Goal: Information Seeking & Learning: Learn about a topic

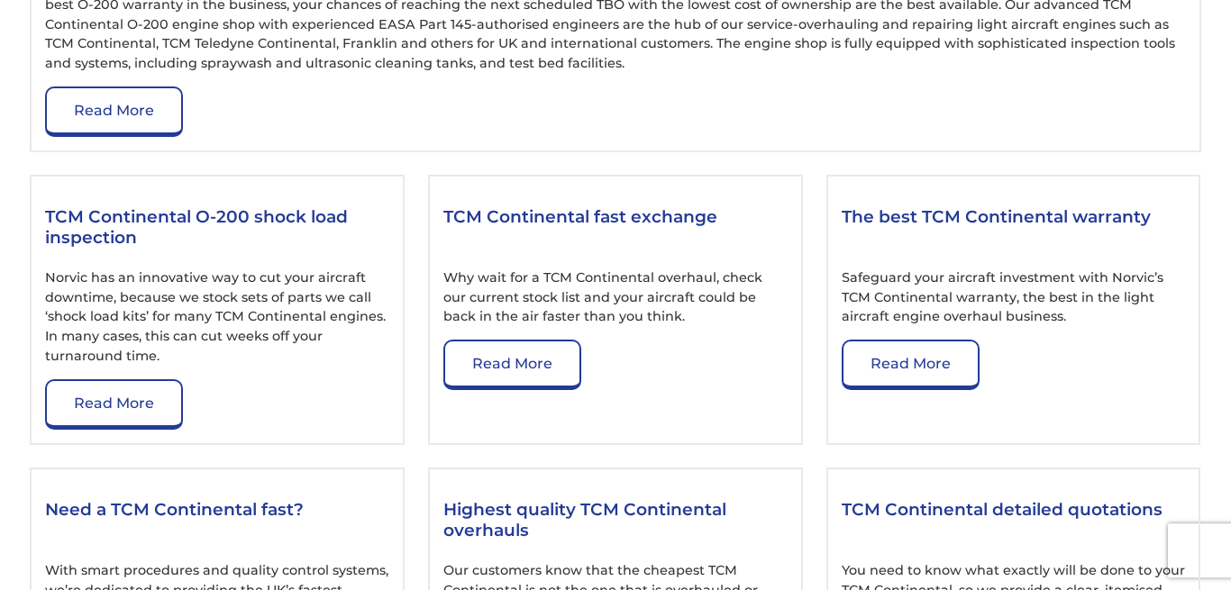
scroll to position [2205, 0]
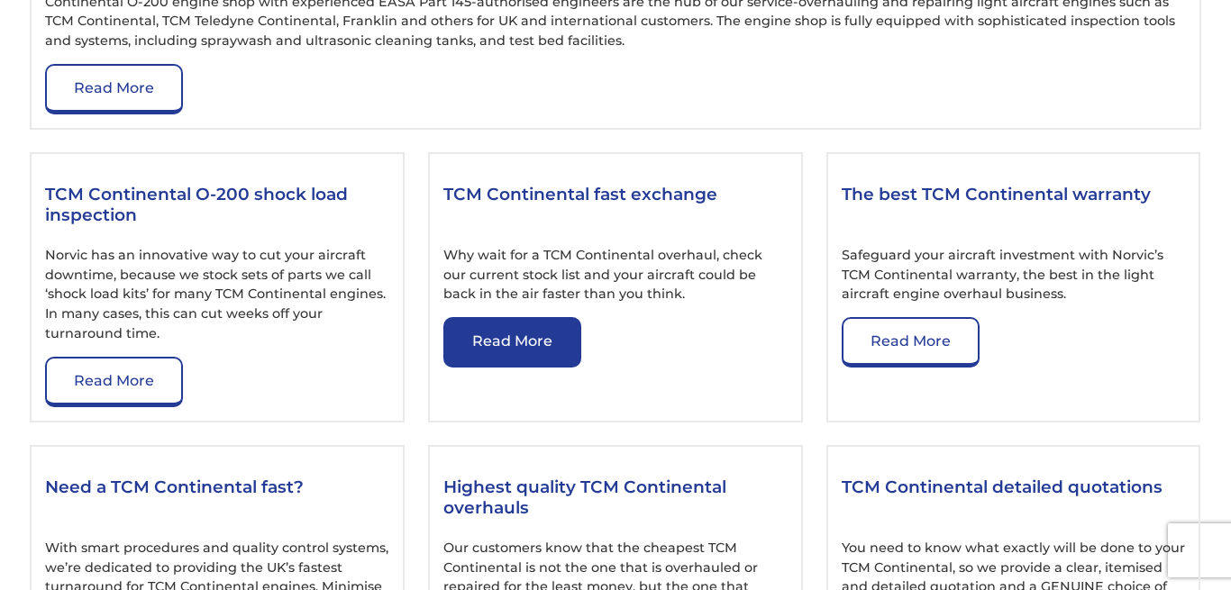
click at [518, 331] on link "Read More" at bounding box center [512, 342] width 138 height 50
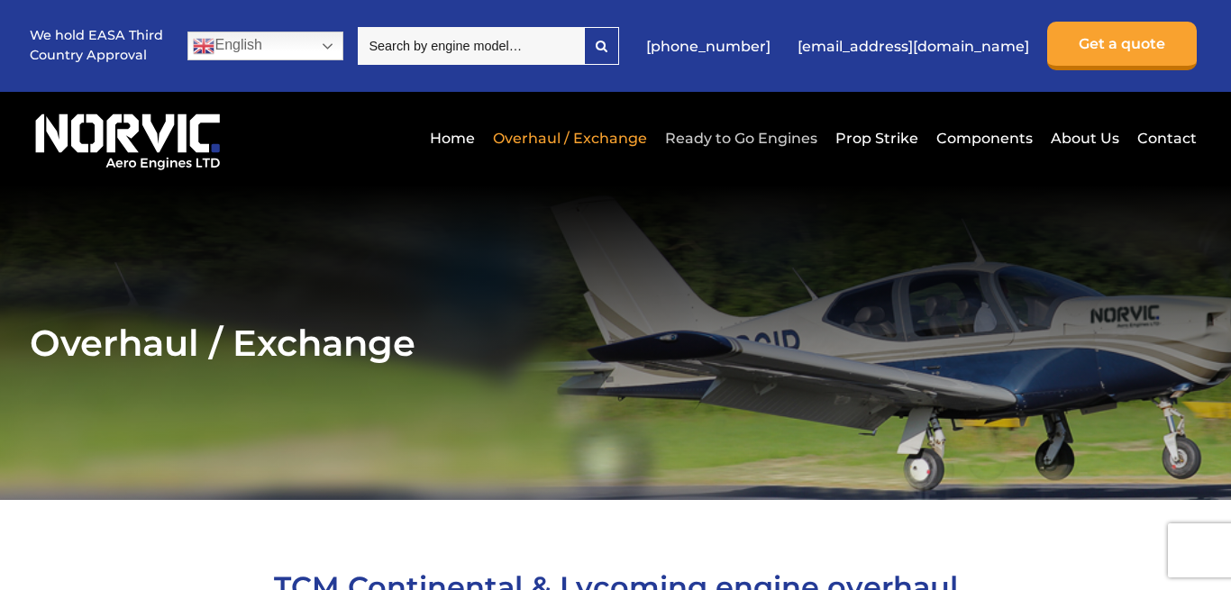
click at [721, 133] on link "Ready to Go Engines" at bounding box center [740, 138] width 161 height 44
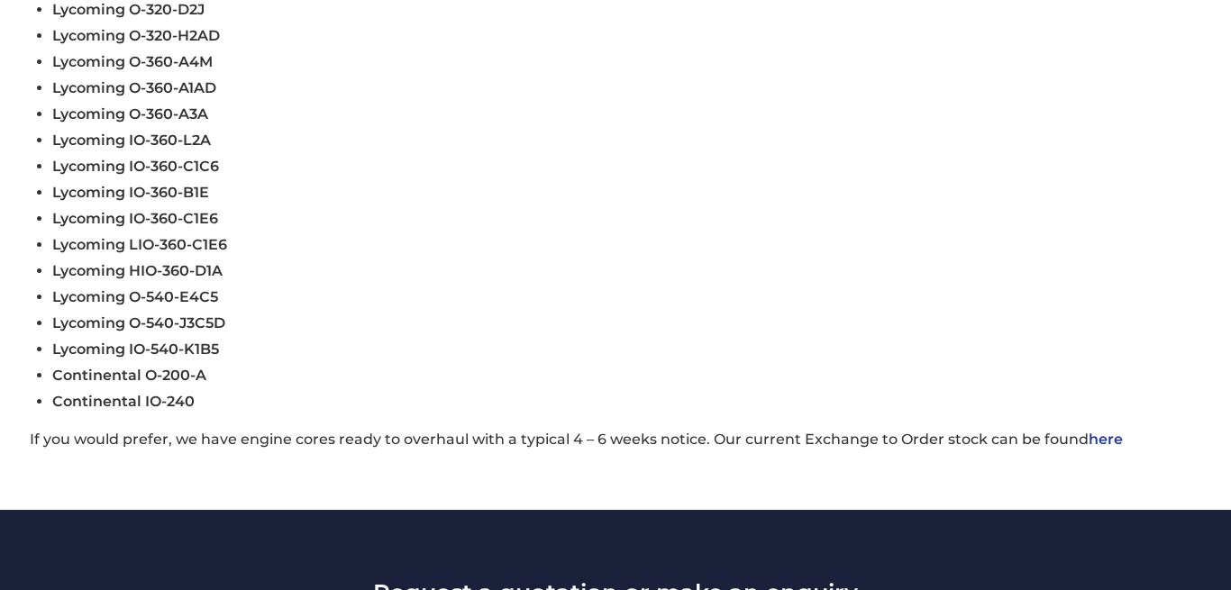
scroll to position [919, 0]
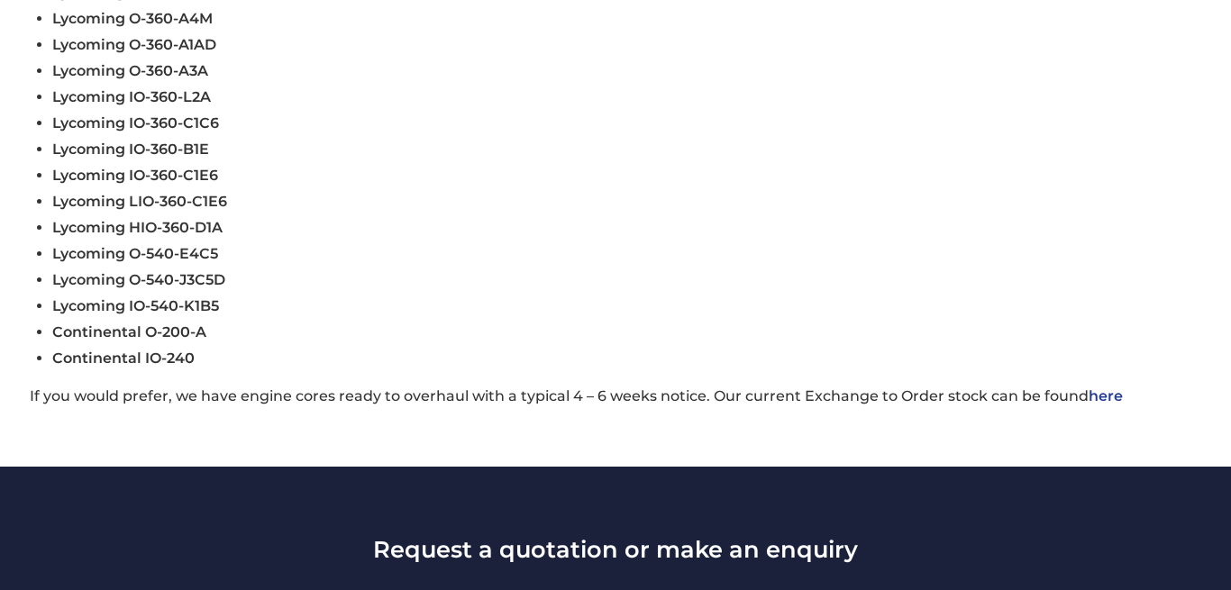
click at [1097, 403] on link "here" at bounding box center [1105, 395] width 34 height 17
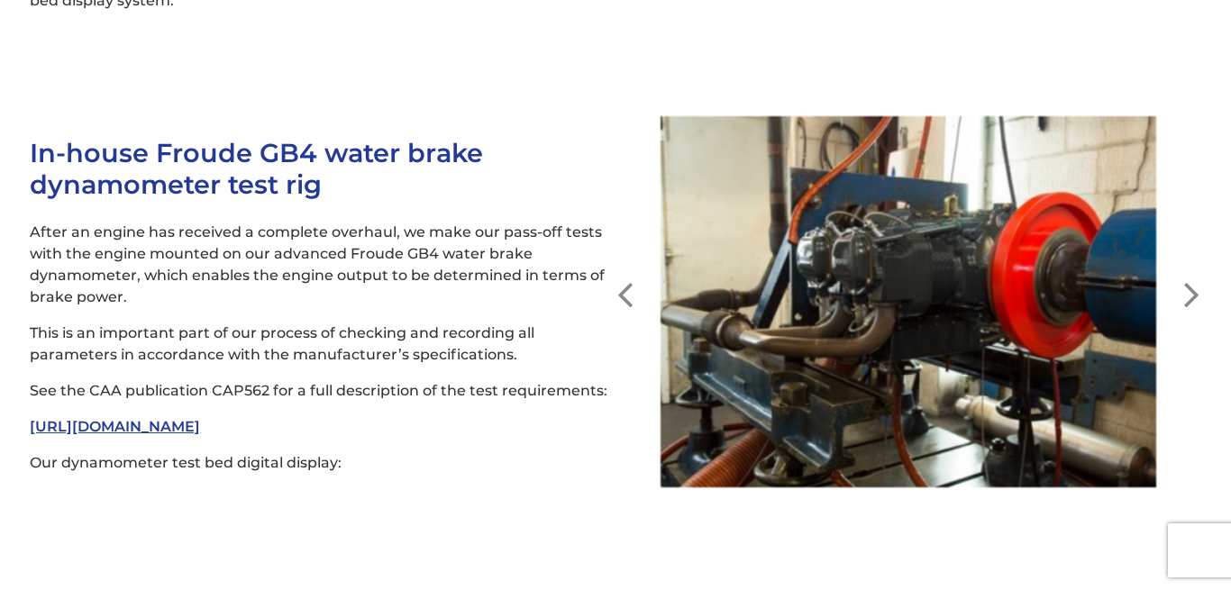
scroll to position [4227, 0]
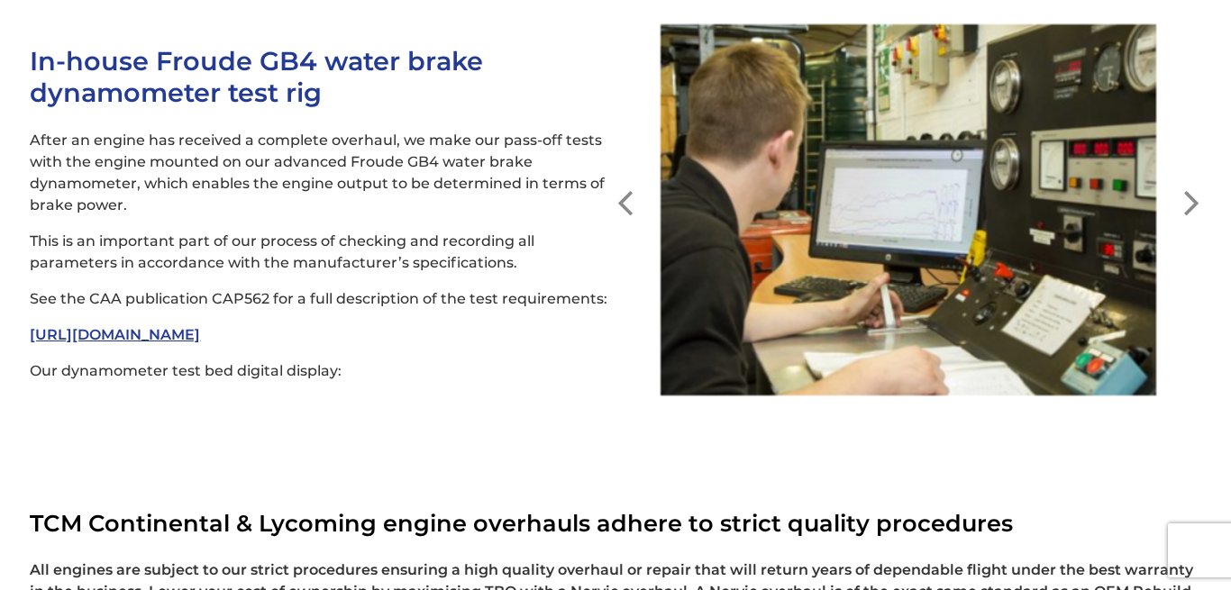
click at [1189, 180] on button "Next" at bounding box center [1192, 189] width 18 height 18
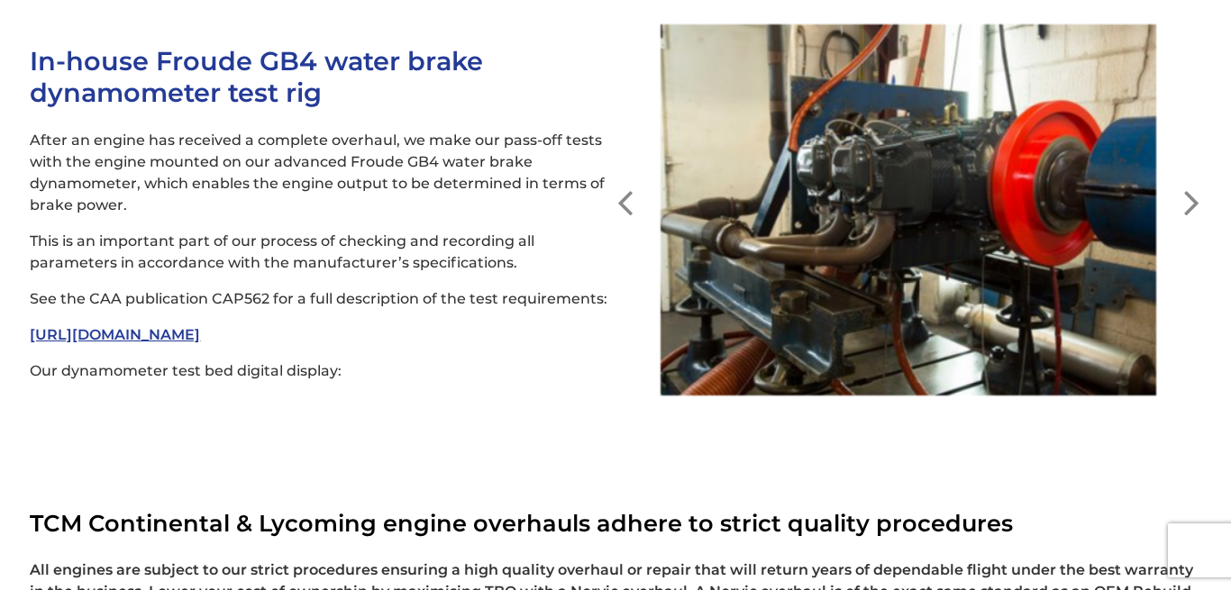
click at [1189, 180] on button "Next" at bounding box center [1192, 189] width 18 height 18
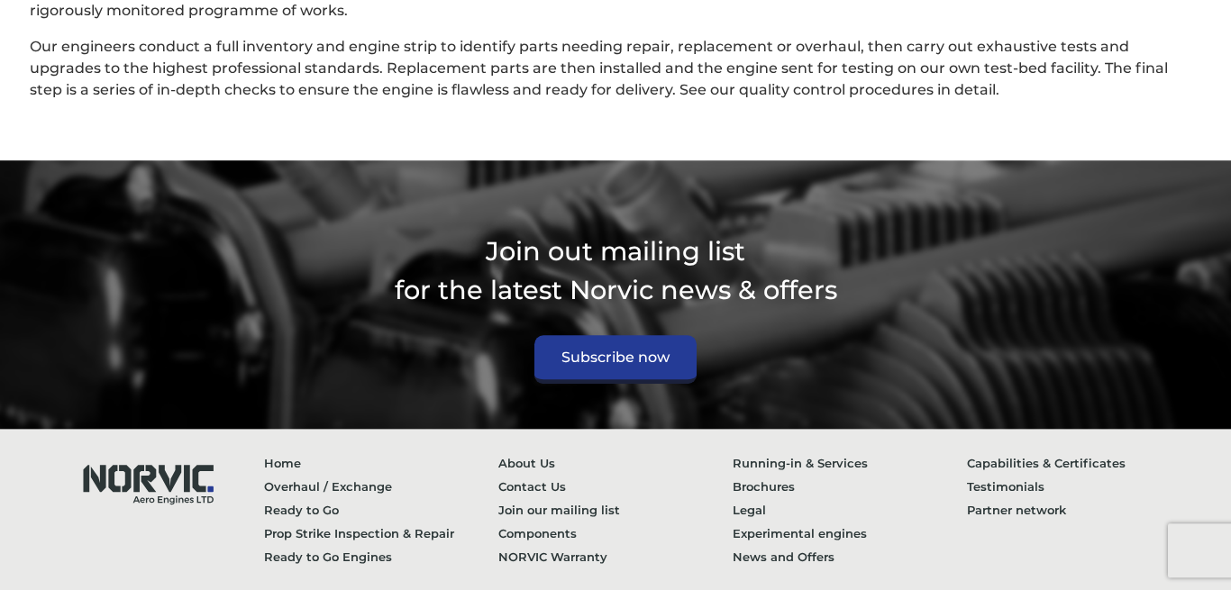
scroll to position [4941, 0]
